Goal: Check status: Check status

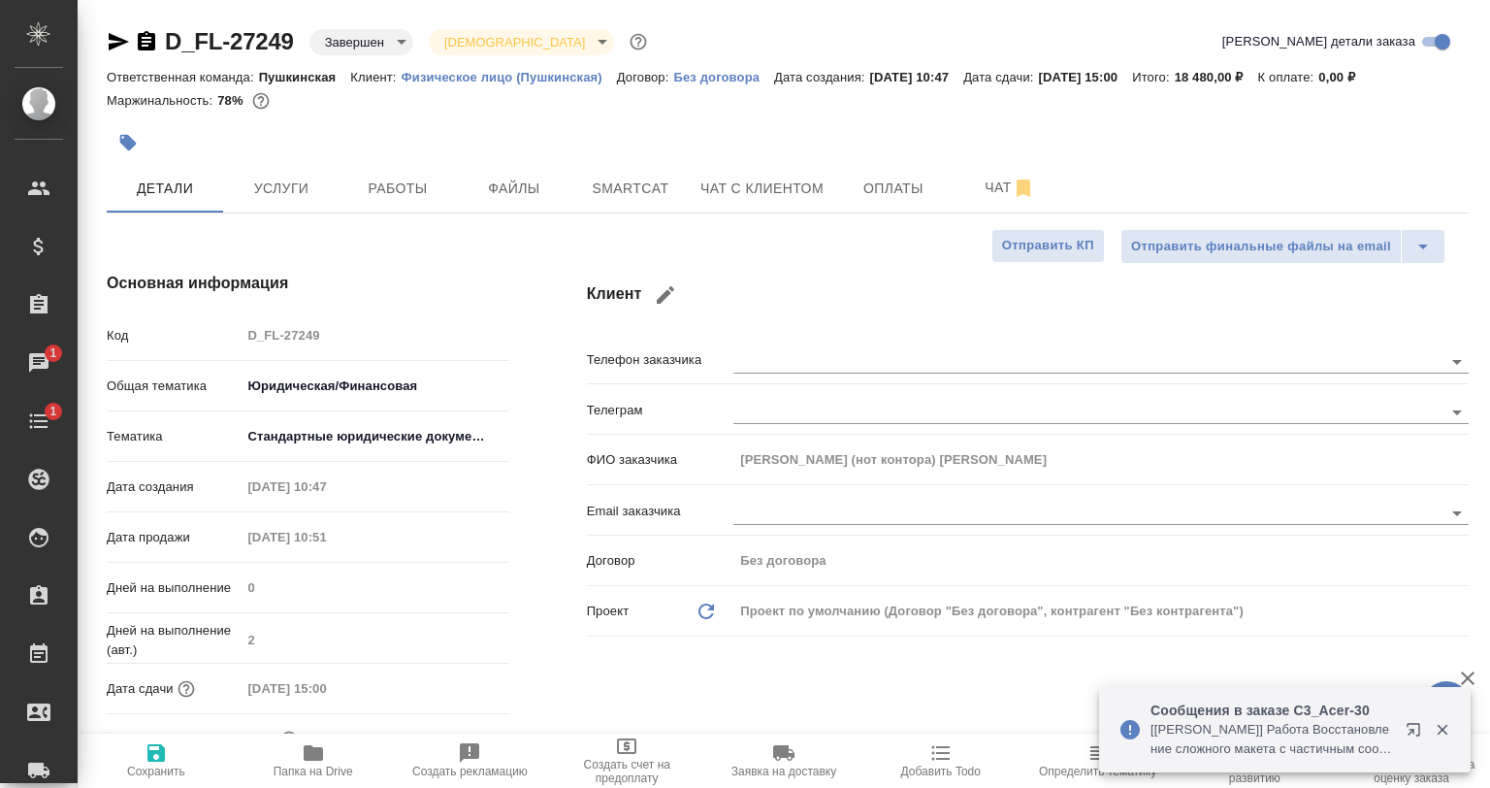
select select "RU"
click at [351, 193] on span "Работы" at bounding box center [397, 189] width 93 height 24
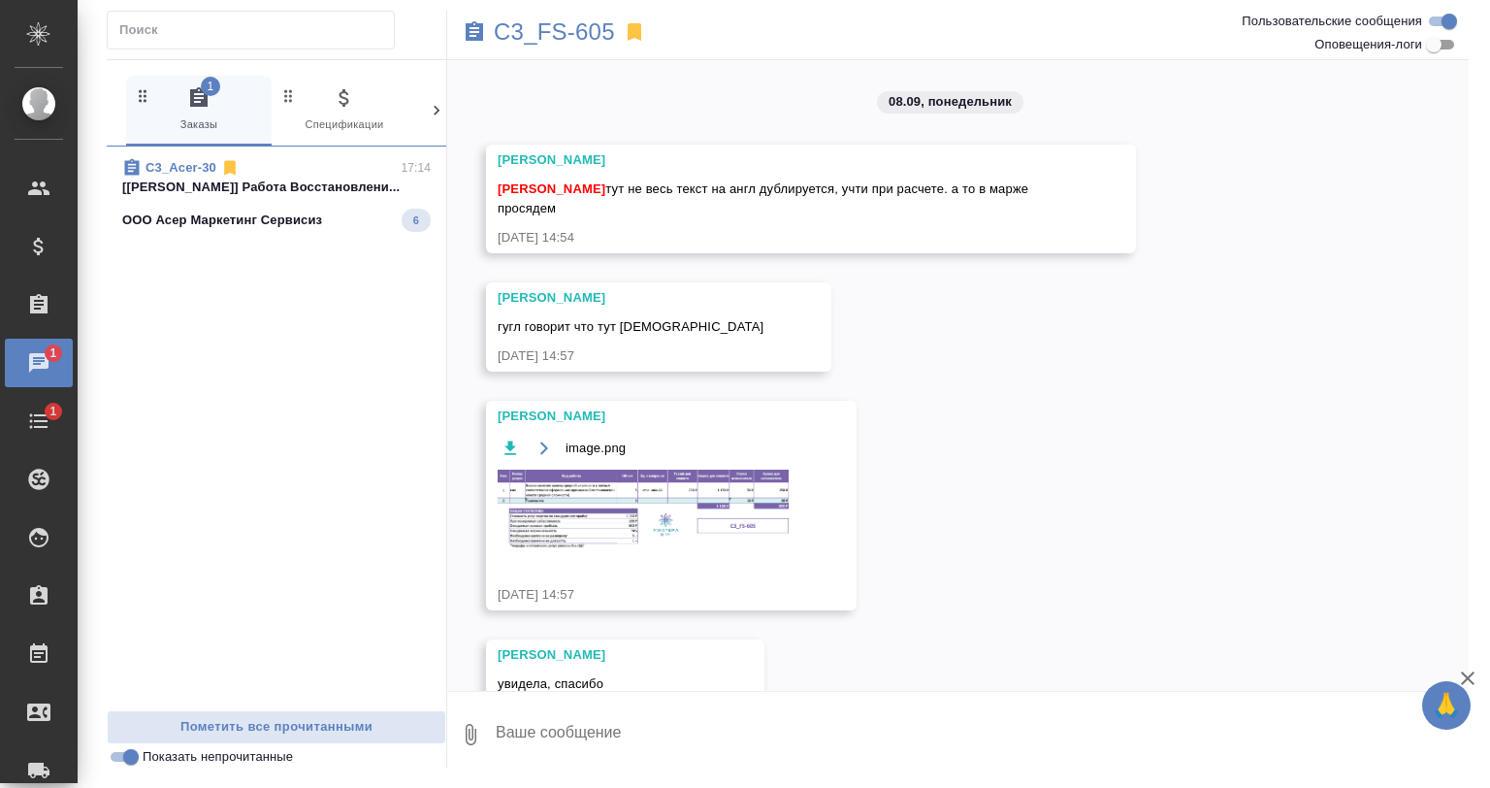
click at [237, 197] on span "C3_Acer-30 17:14 [[PERSON_NAME]] Работа Восстановлени... ООО Асер Маркетинг Сер…" at bounding box center [276, 195] width 308 height 74
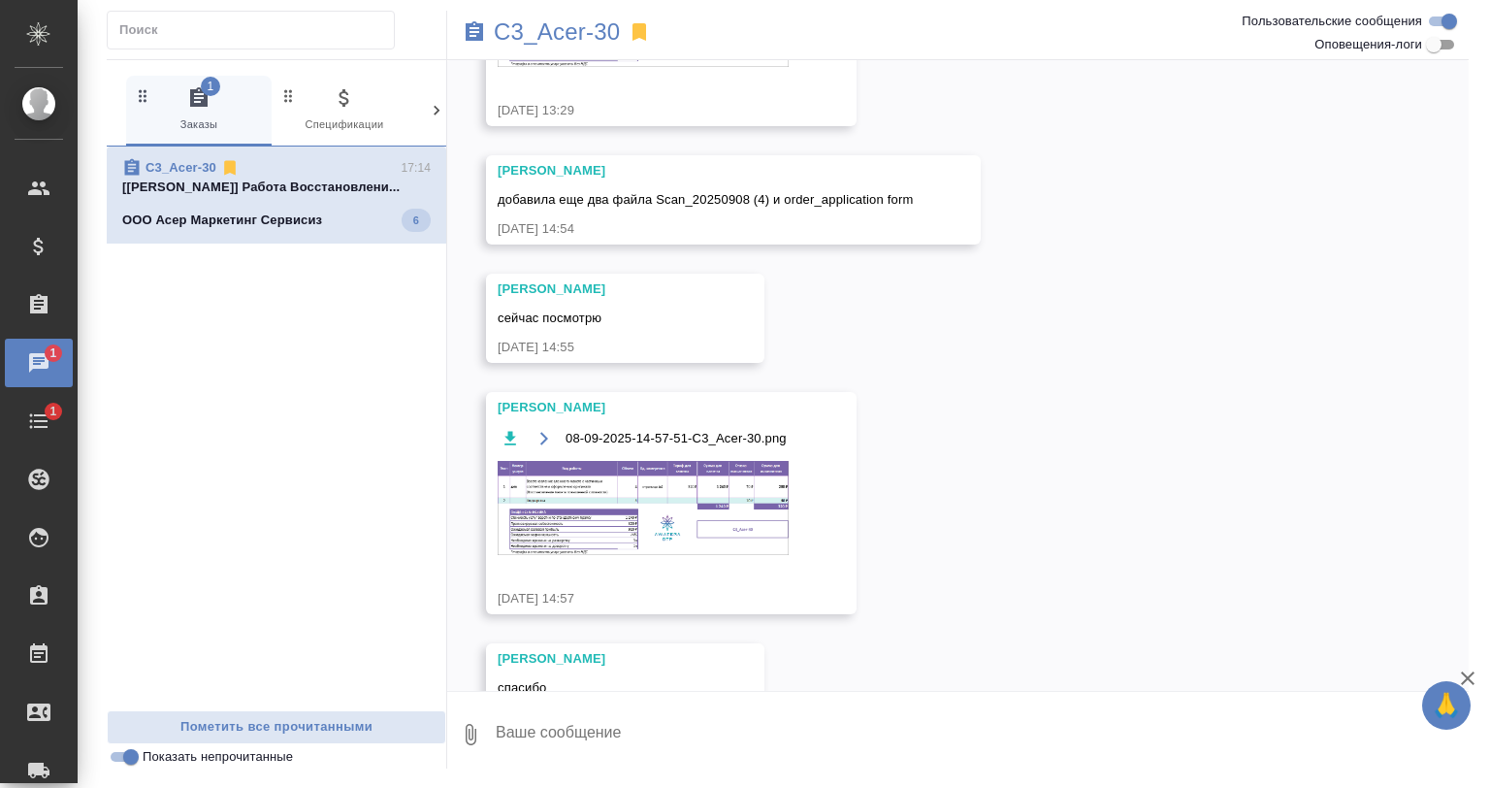
scroll to position [335, 0]
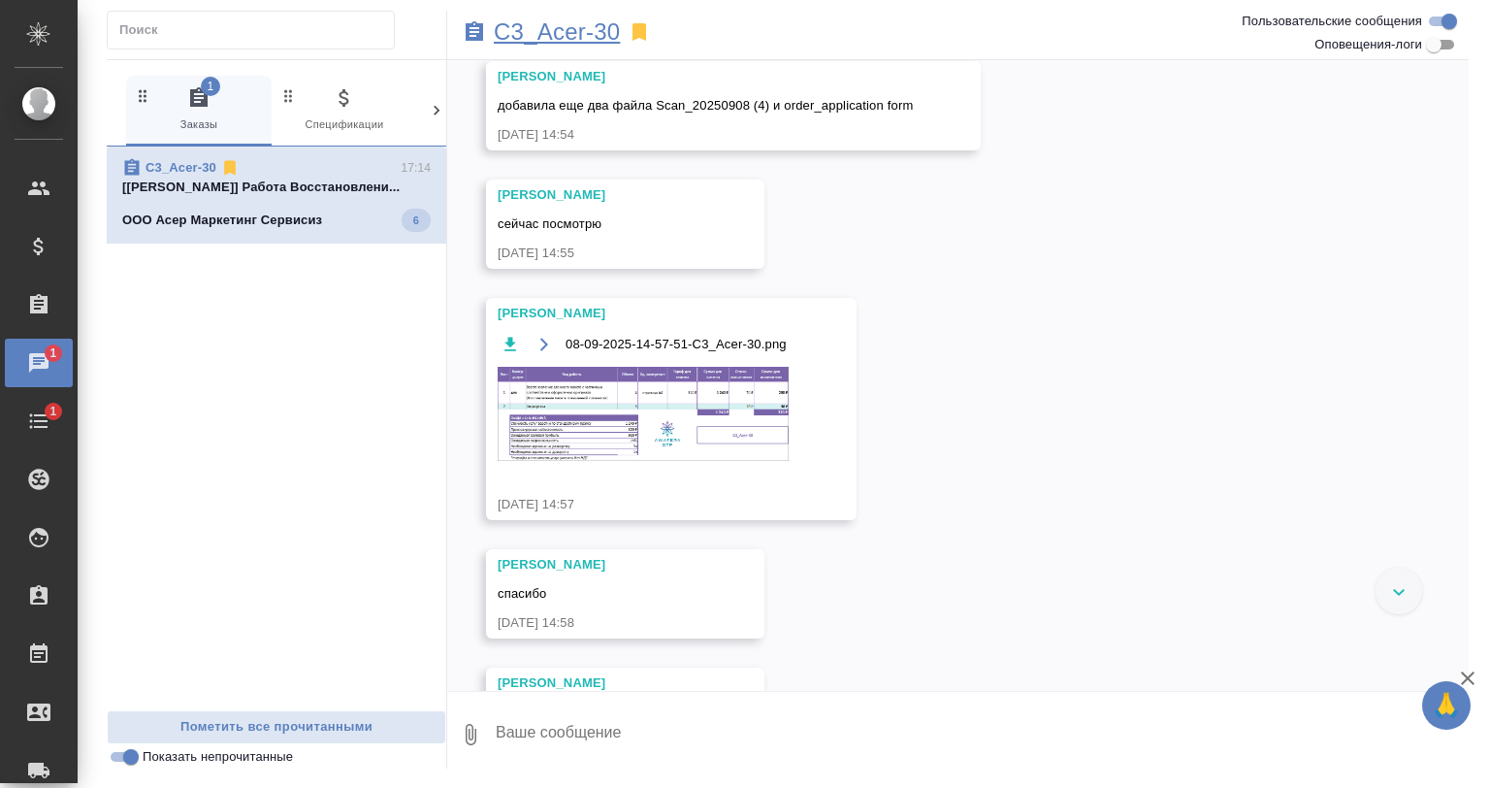
click at [547, 32] on p "C3_Acer-30" at bounding box center [557, 31] width 126 height 19
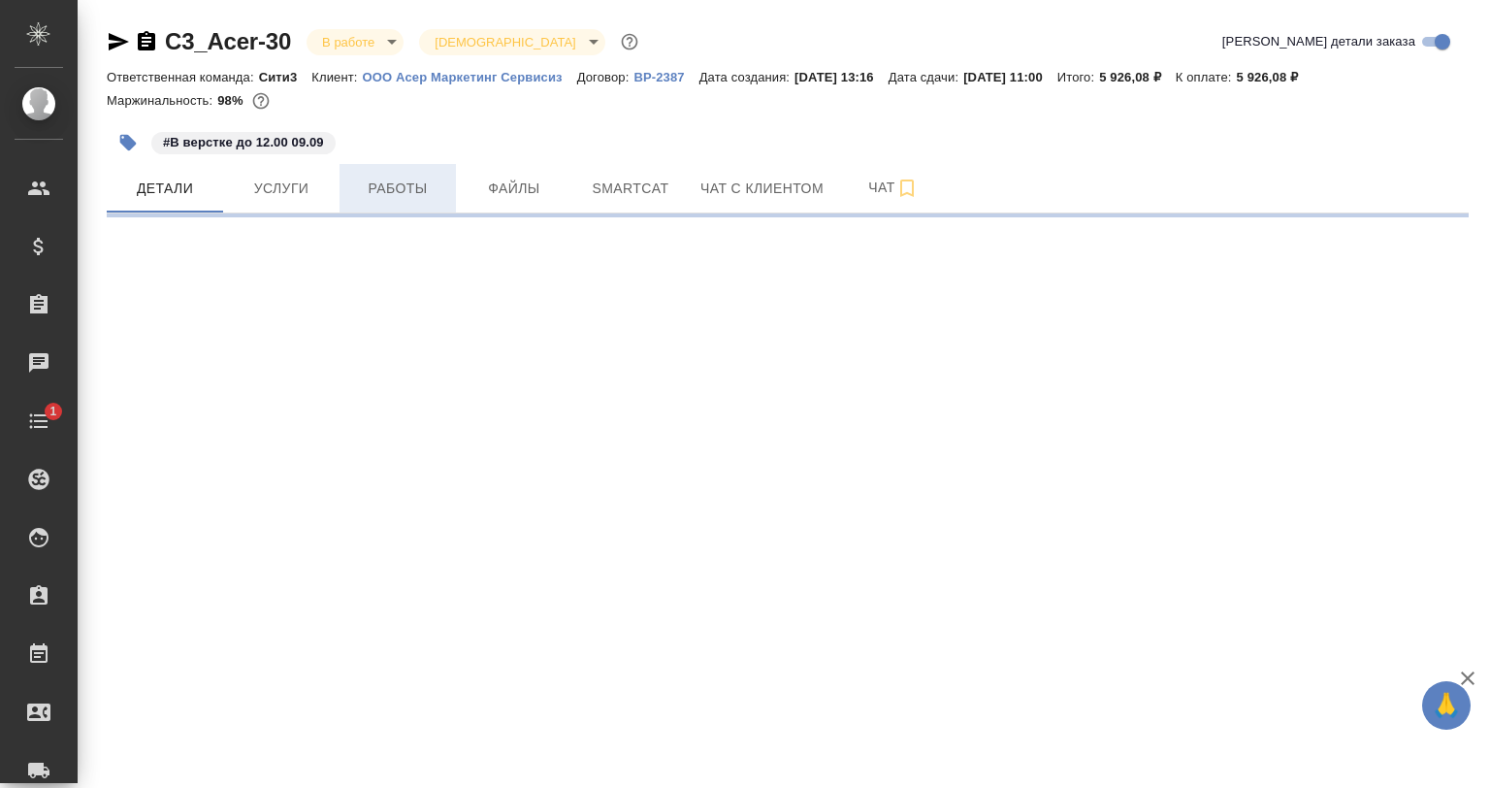
select select "RU"
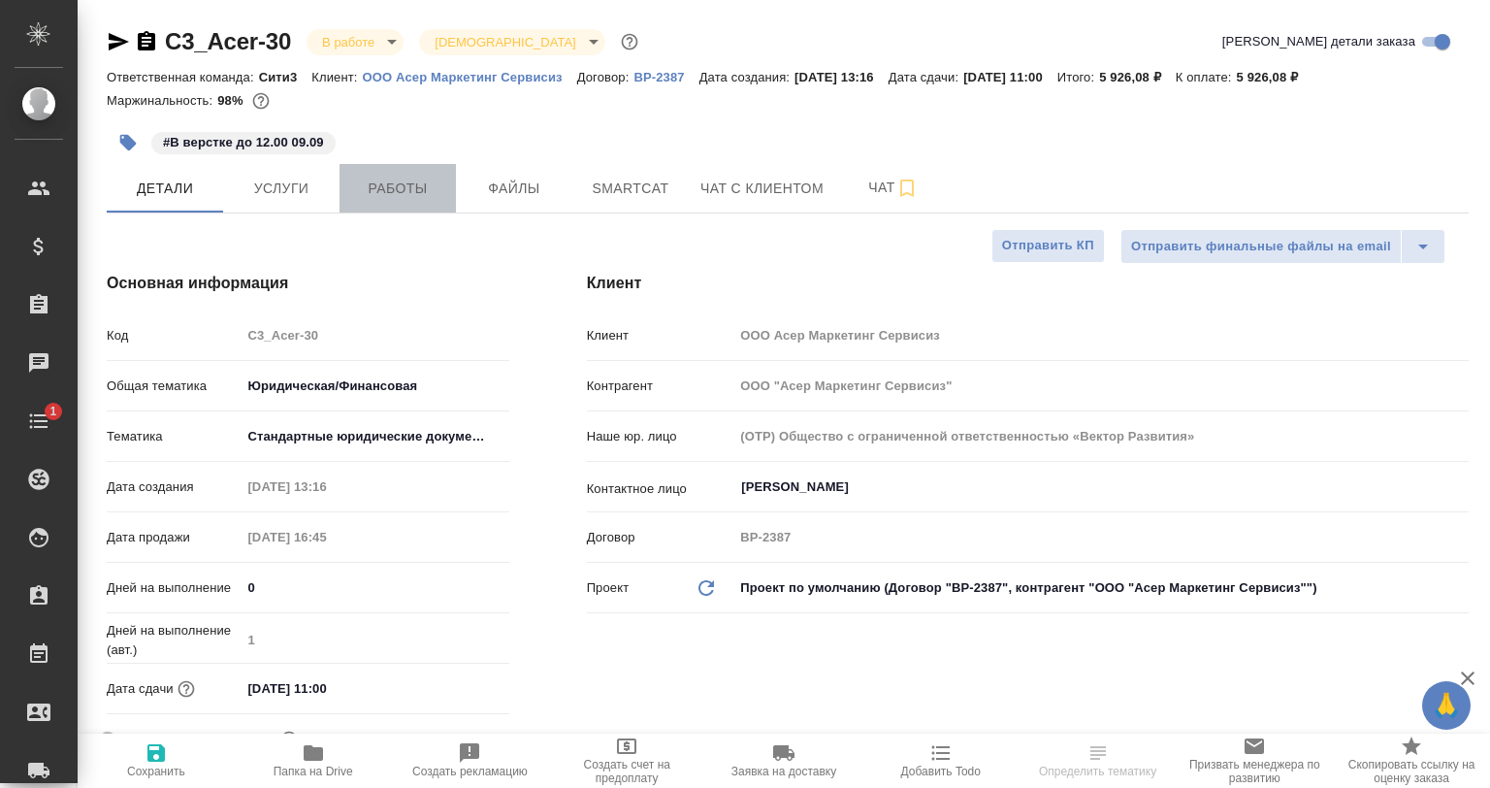
drag, startPoint x: 381, startPoint y: 190, endPoint x: 399, endPoint y: 209, distance: 25.4
click at [382, 190] on span "Работы" at bounding box center [397, 189] width 93 height 24
